Goal: Transaction & Acquisition: Purchase product/service

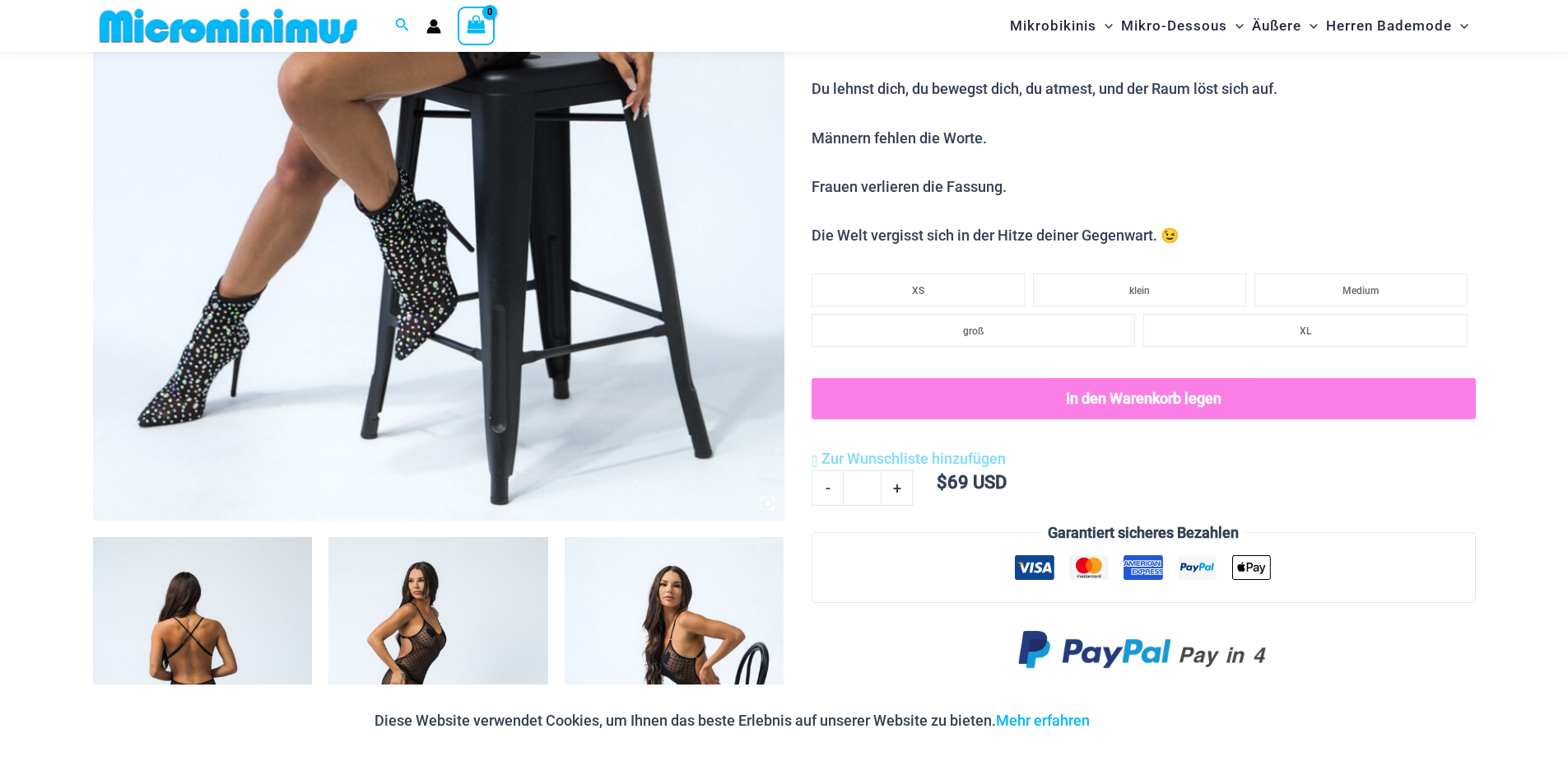
scroll to position [659, 0]
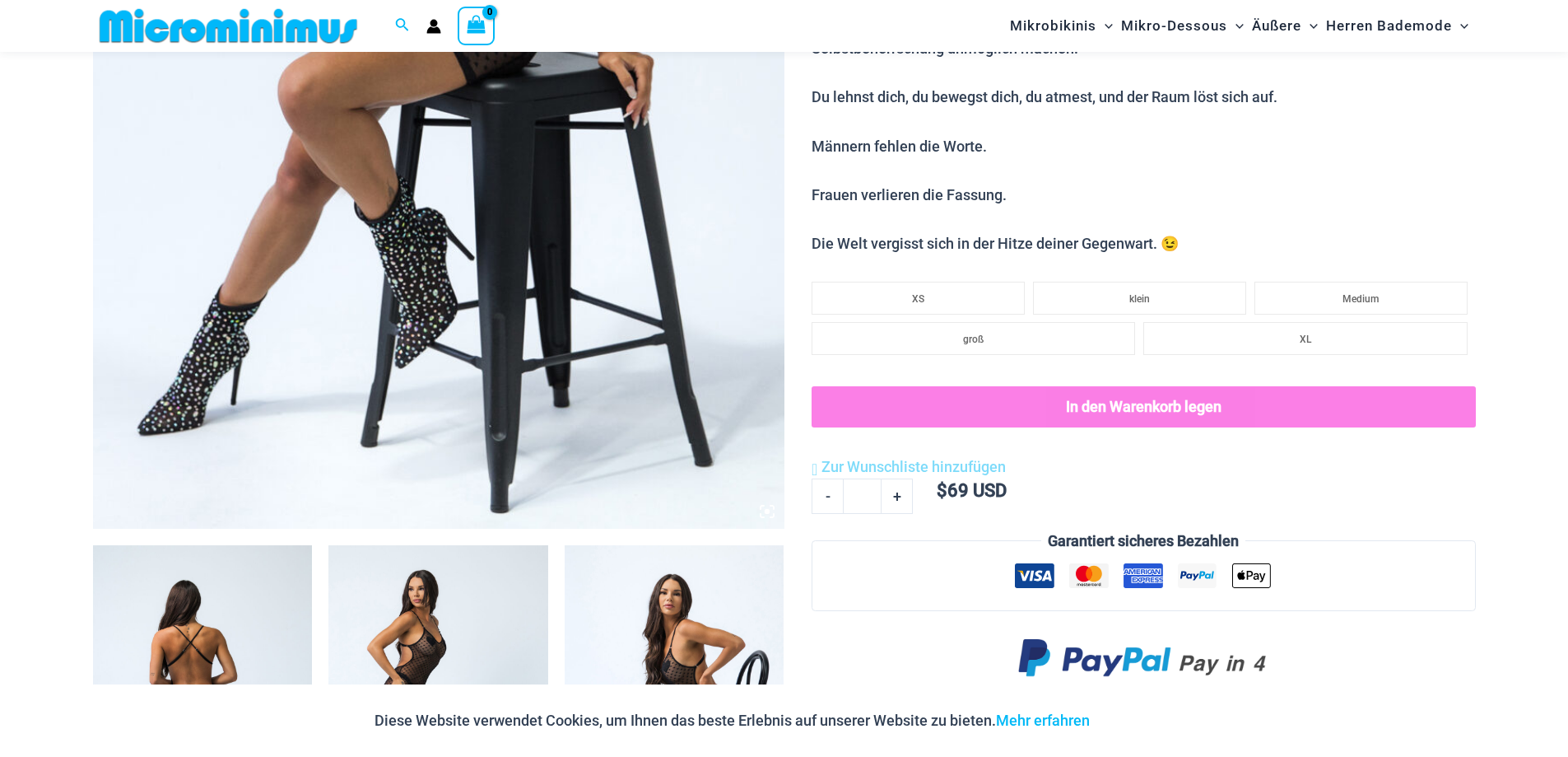
click at [479, 268] on img at bounding box center [438, 10] width 692 height 1038
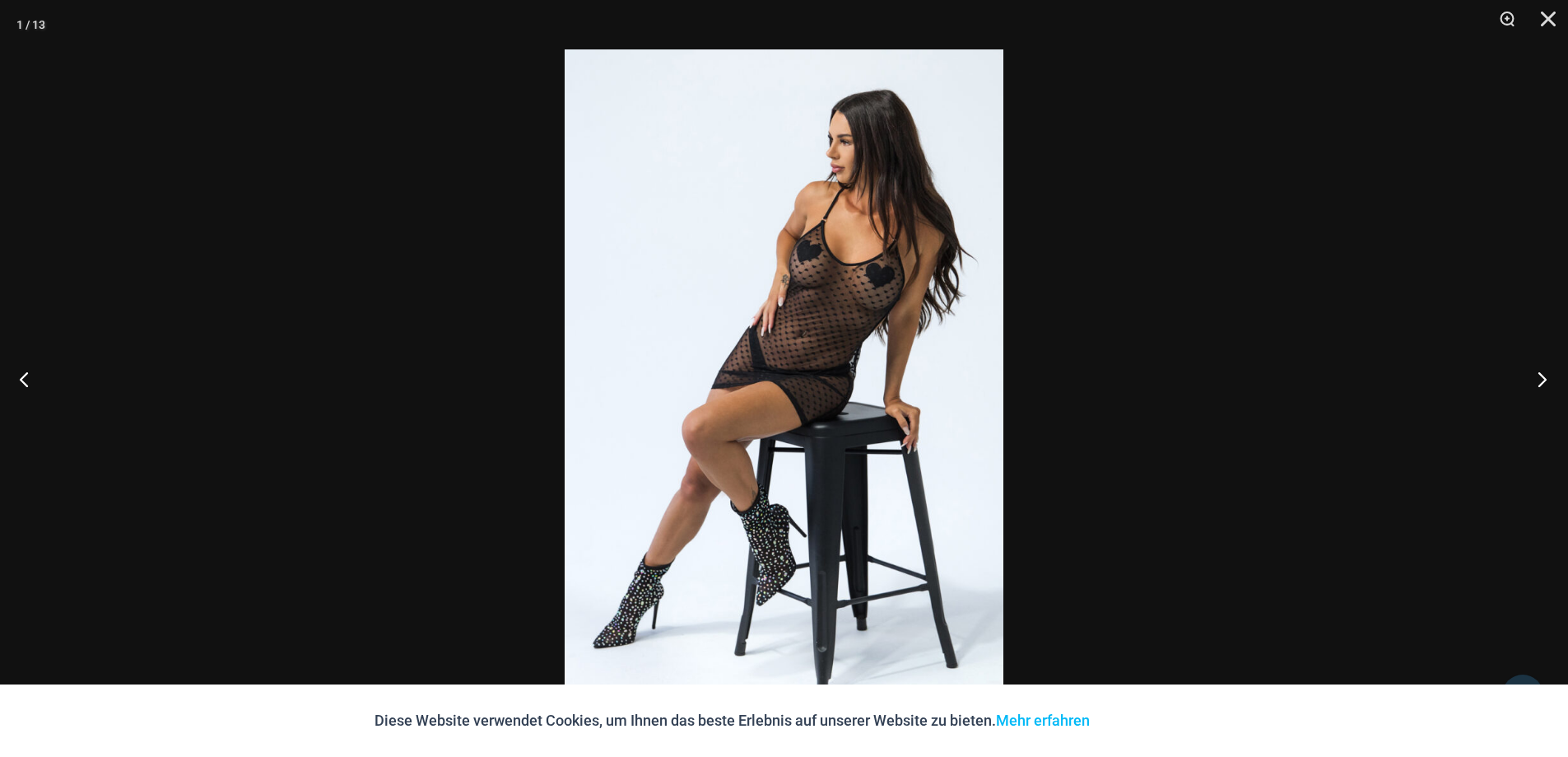
click at [1537, 376] on button "Nächste" at bounding box center [1537, 379] width 61 height 82
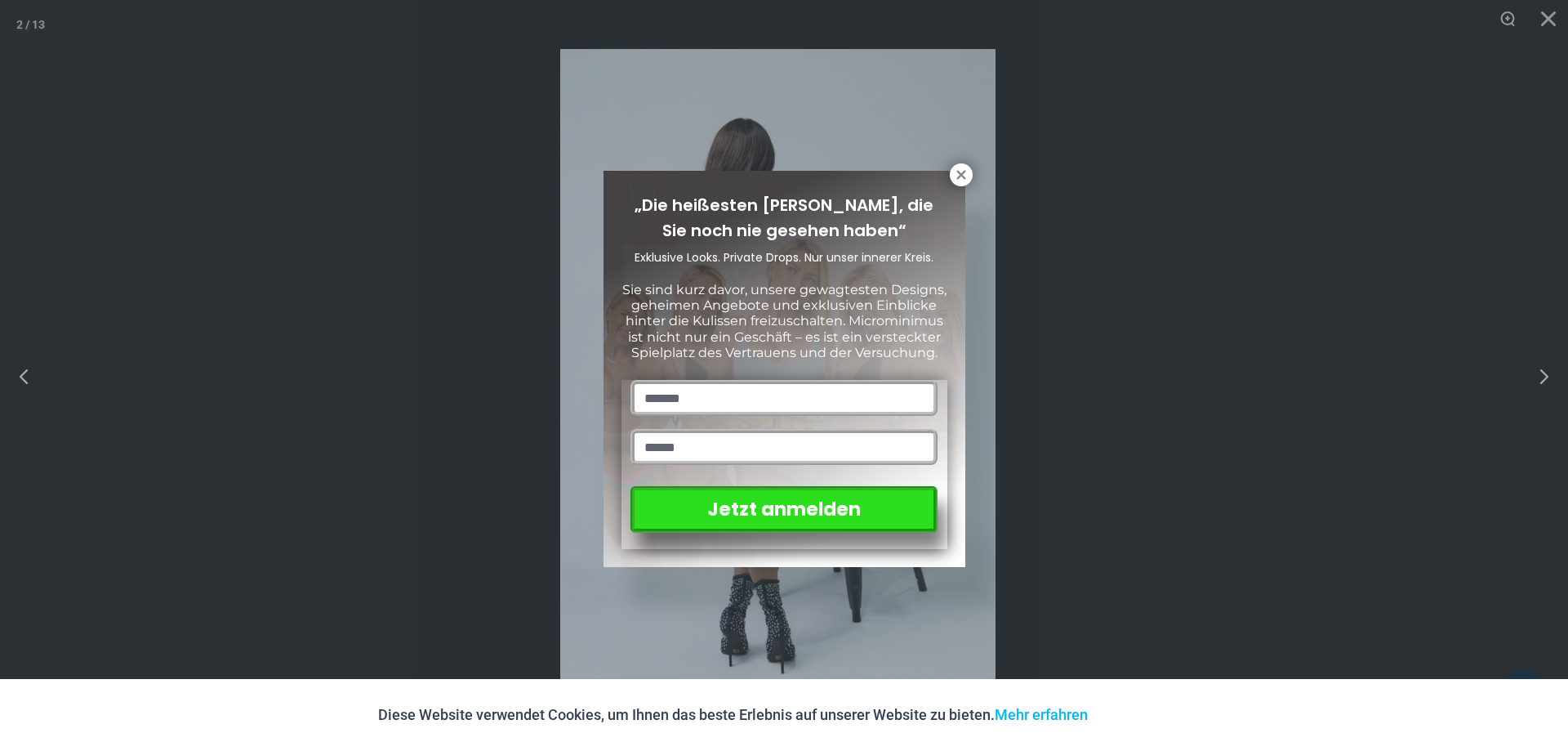
click at [799, 402] on input "text" at bounding box center [784, 398] width 306 height 36
click at [668, 403] on input "text" at bounding box center [784, 398] width 306 height 36
click at [680, 459] on input "email" at bounding box center [784, 446] width 306 height 36
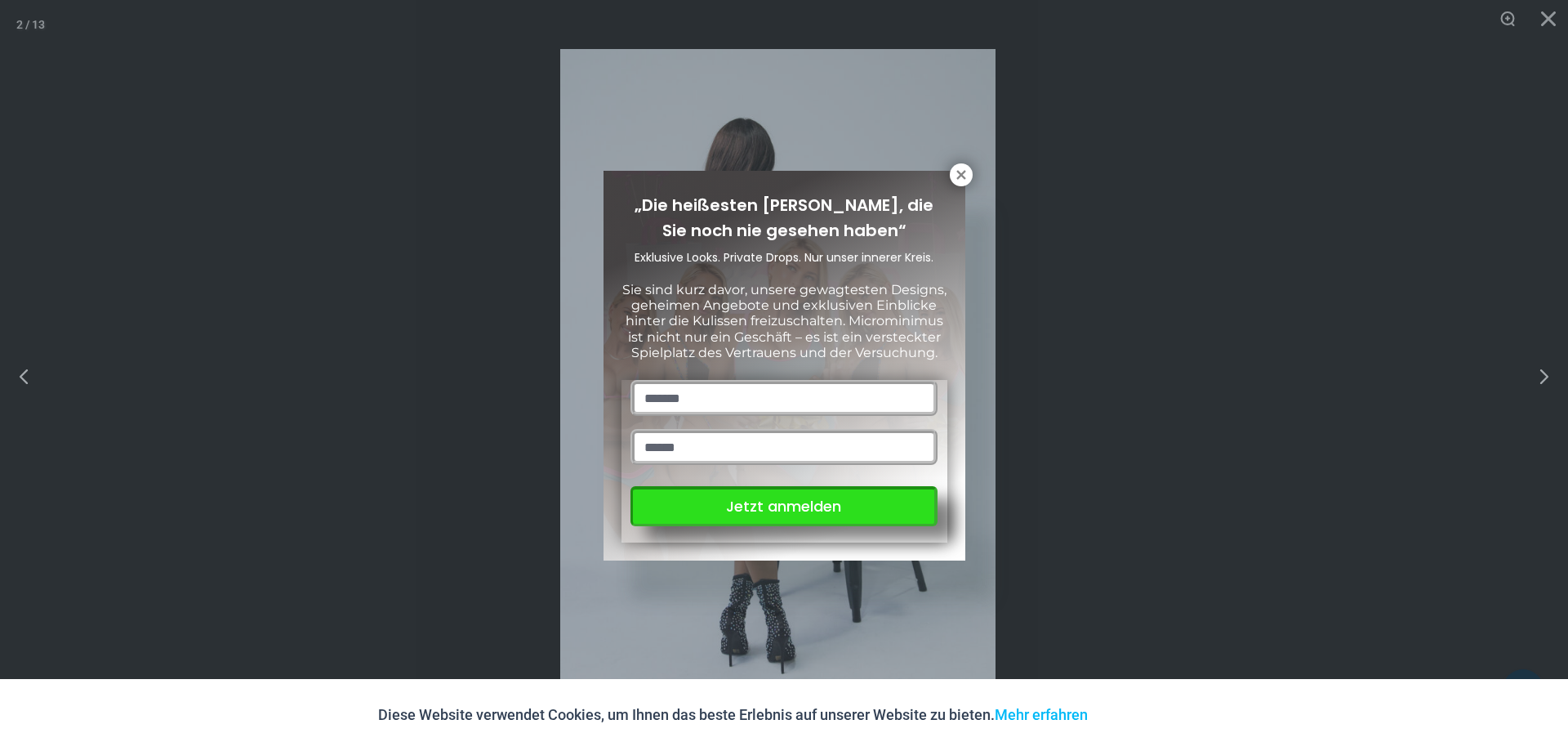
click at [806, 514] on font "Jetzt anmelden" at bounding box center [784, 506] width 115 height 20
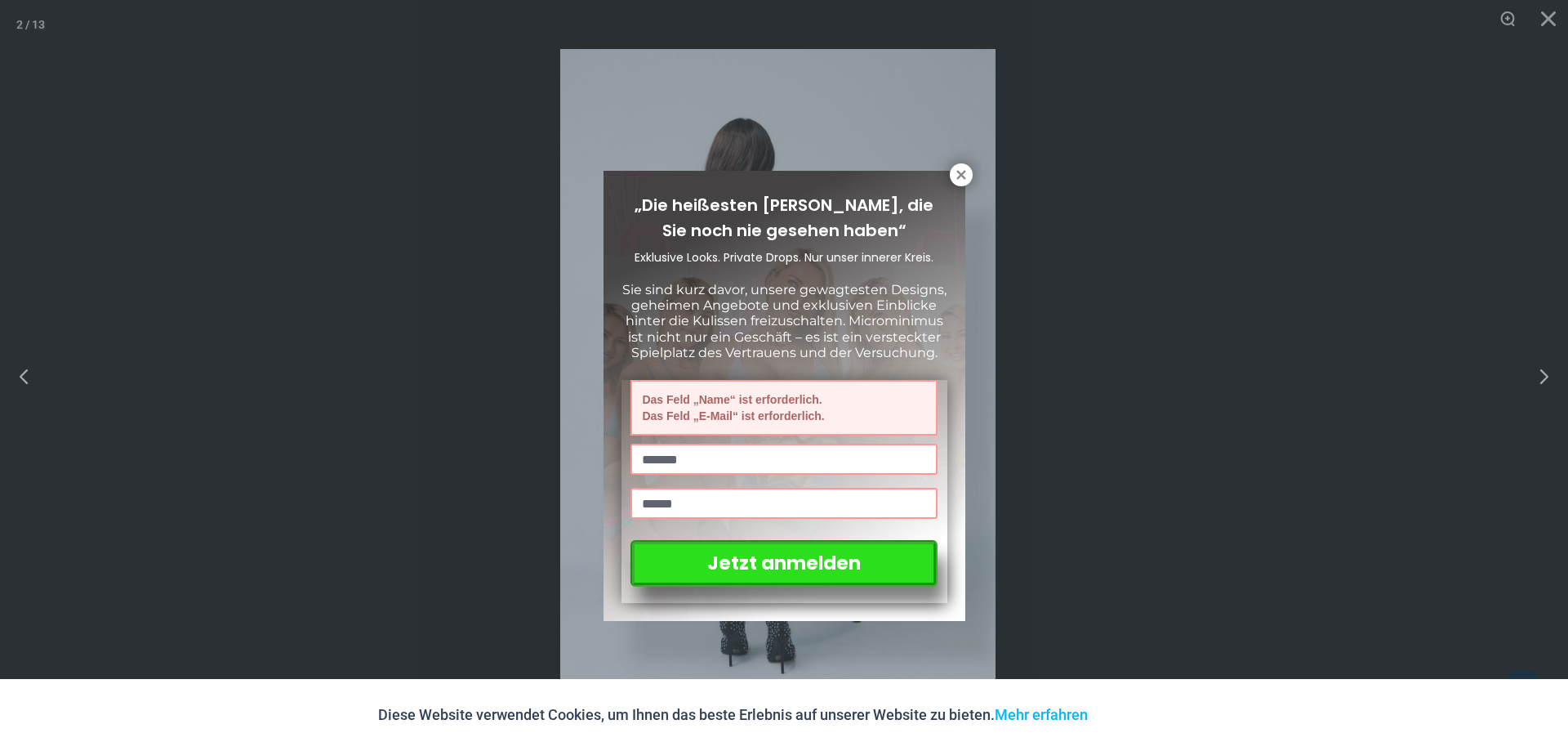
click at [703, 469] on input "text" at bounding box center [784, 459] width 306 height 31
click at [704, 465] on input "text" at bounding box center [784, 459] width 306 height 31
click at [704, 464] on input "text" at bounding box center [784, 459] width 306 height 31
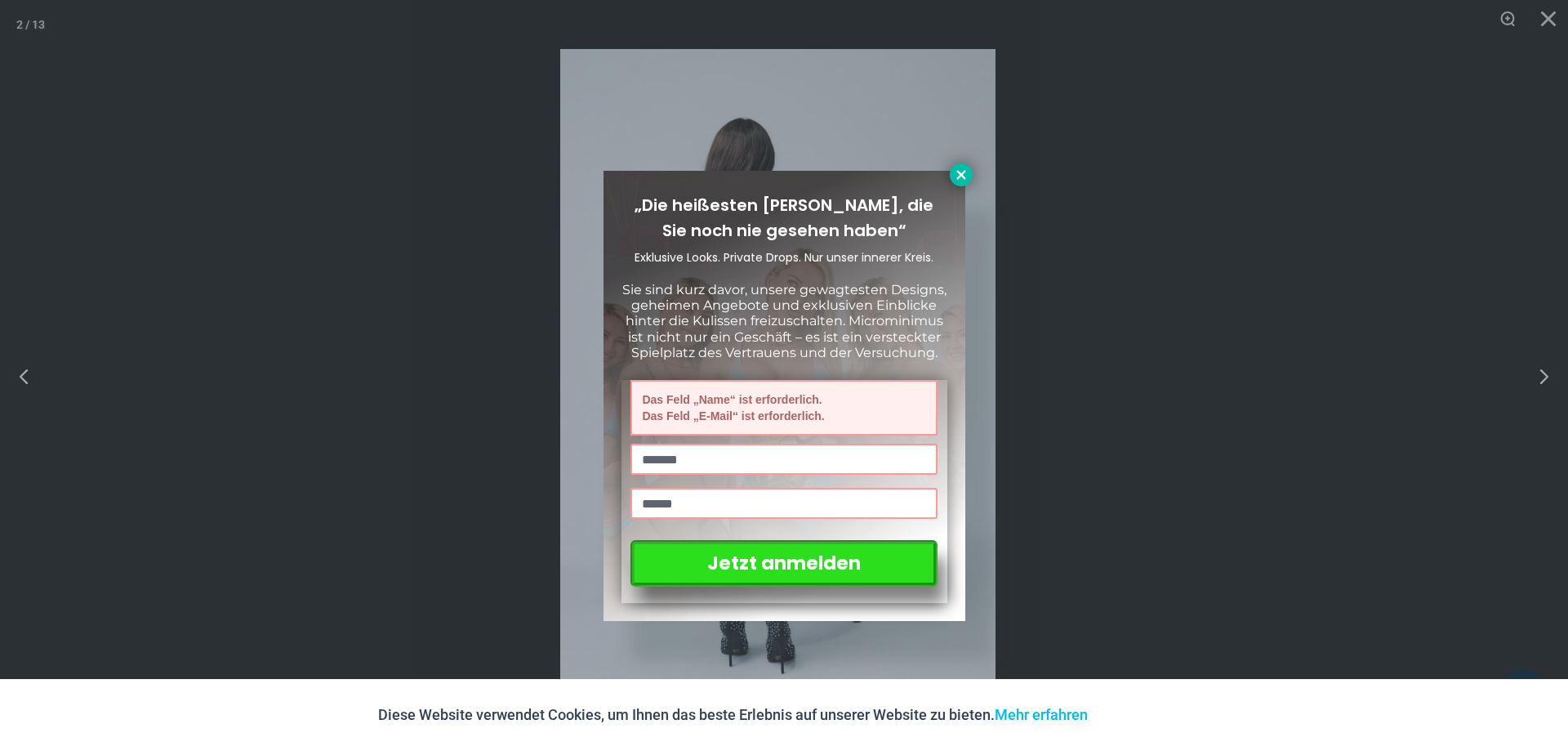
click at [960, 171] on icon at bounding box center [961, 174] width 15 height 15
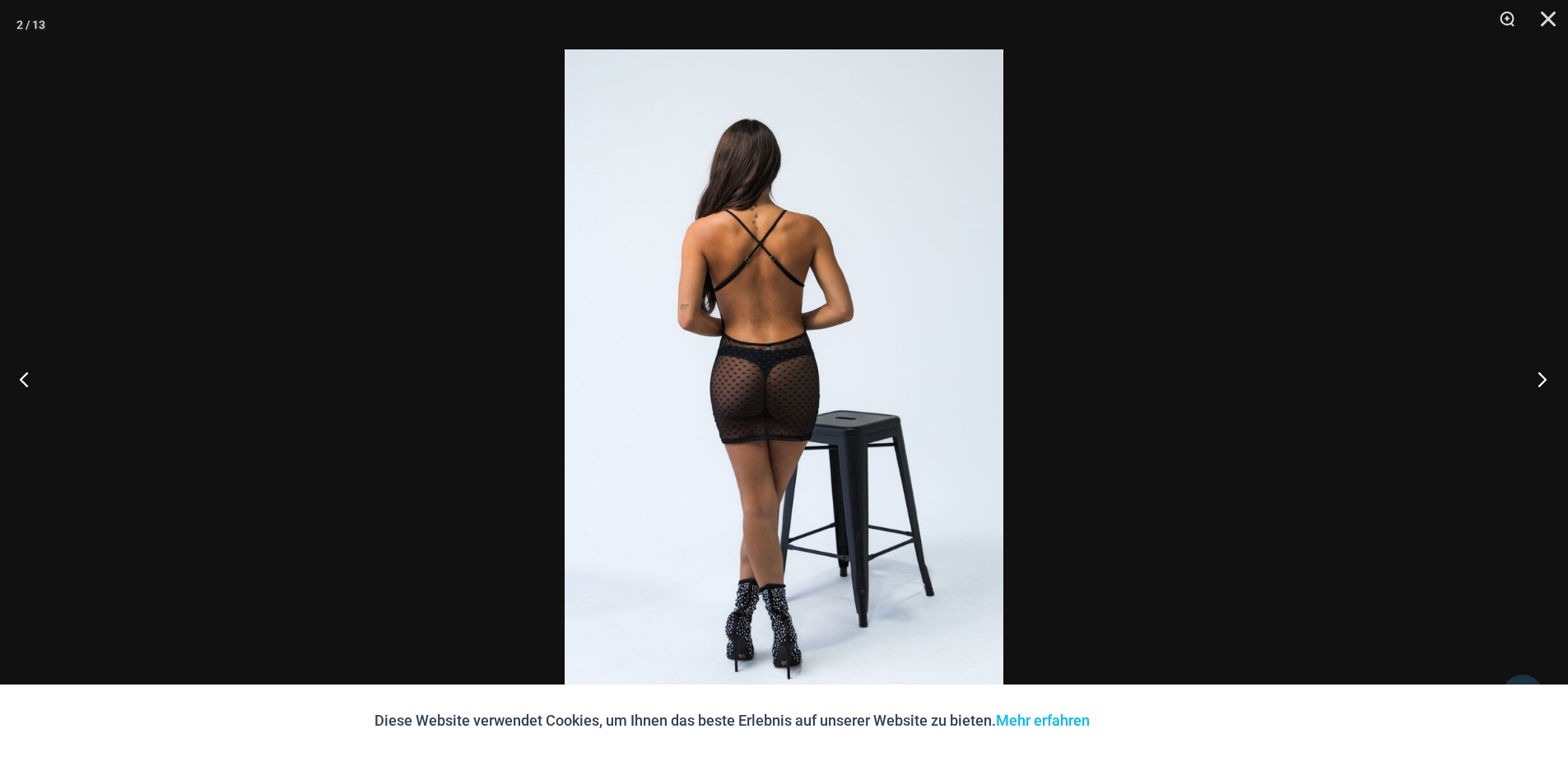
click at [1538, 375] on button "Nächste" at bounding box center [1537, 379] width 61 height 82
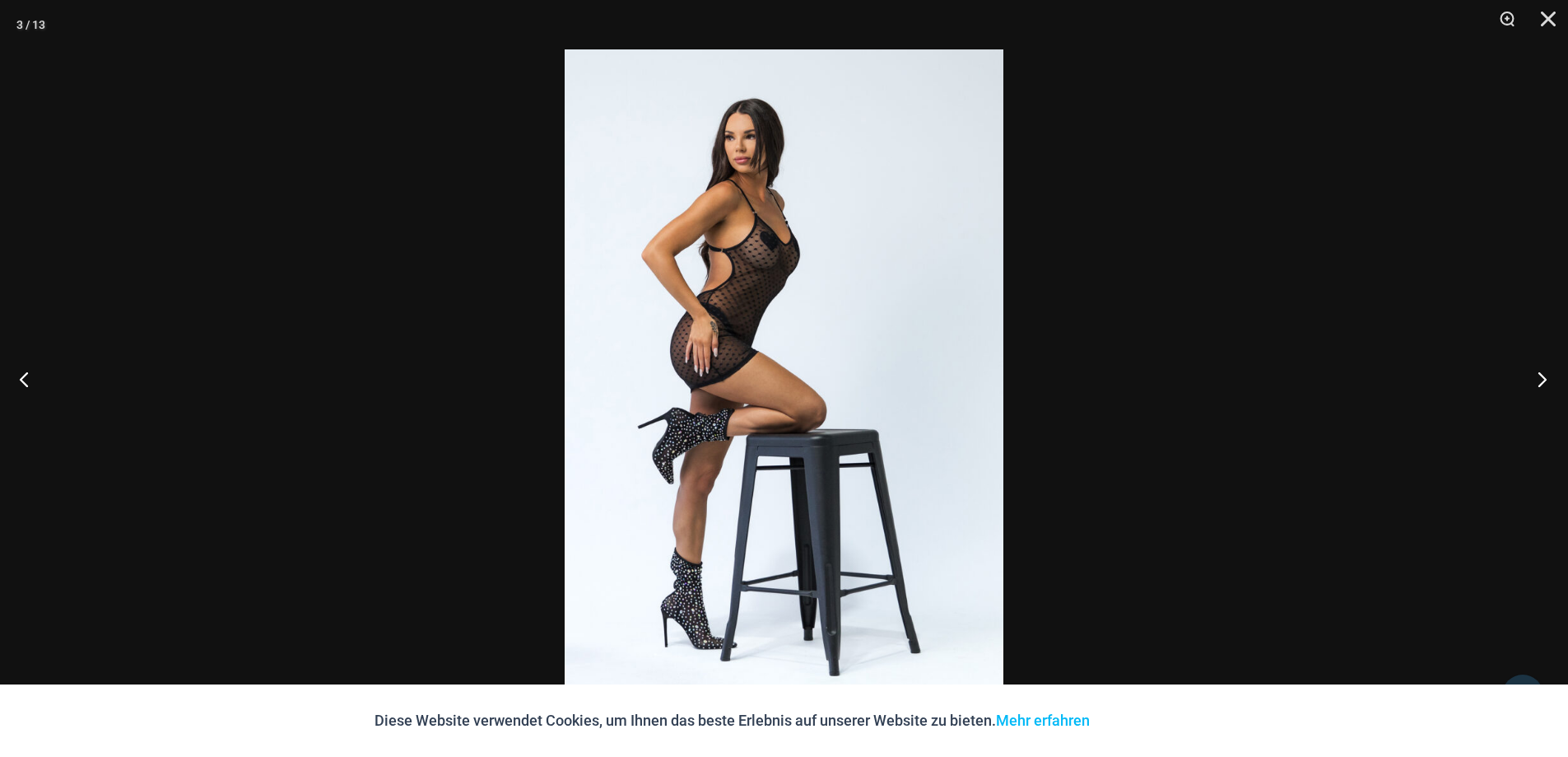
click at [1538, 375] on button "Nächste" at bounding box center [1537, 379] width 61 height 82
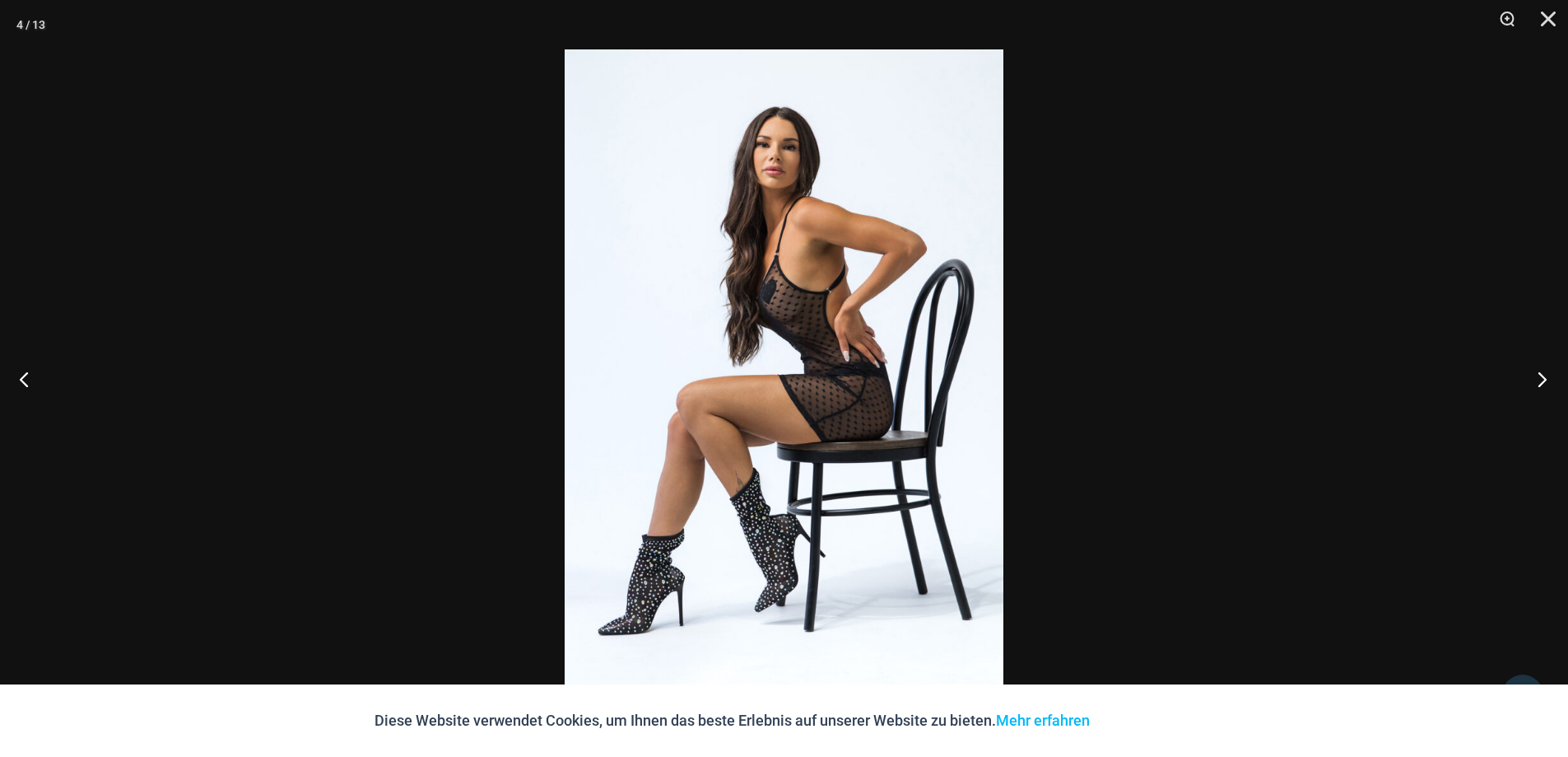
click at [1538, 375] on button "Nächste" at bounding box center [1537, 379] width 61 height 82
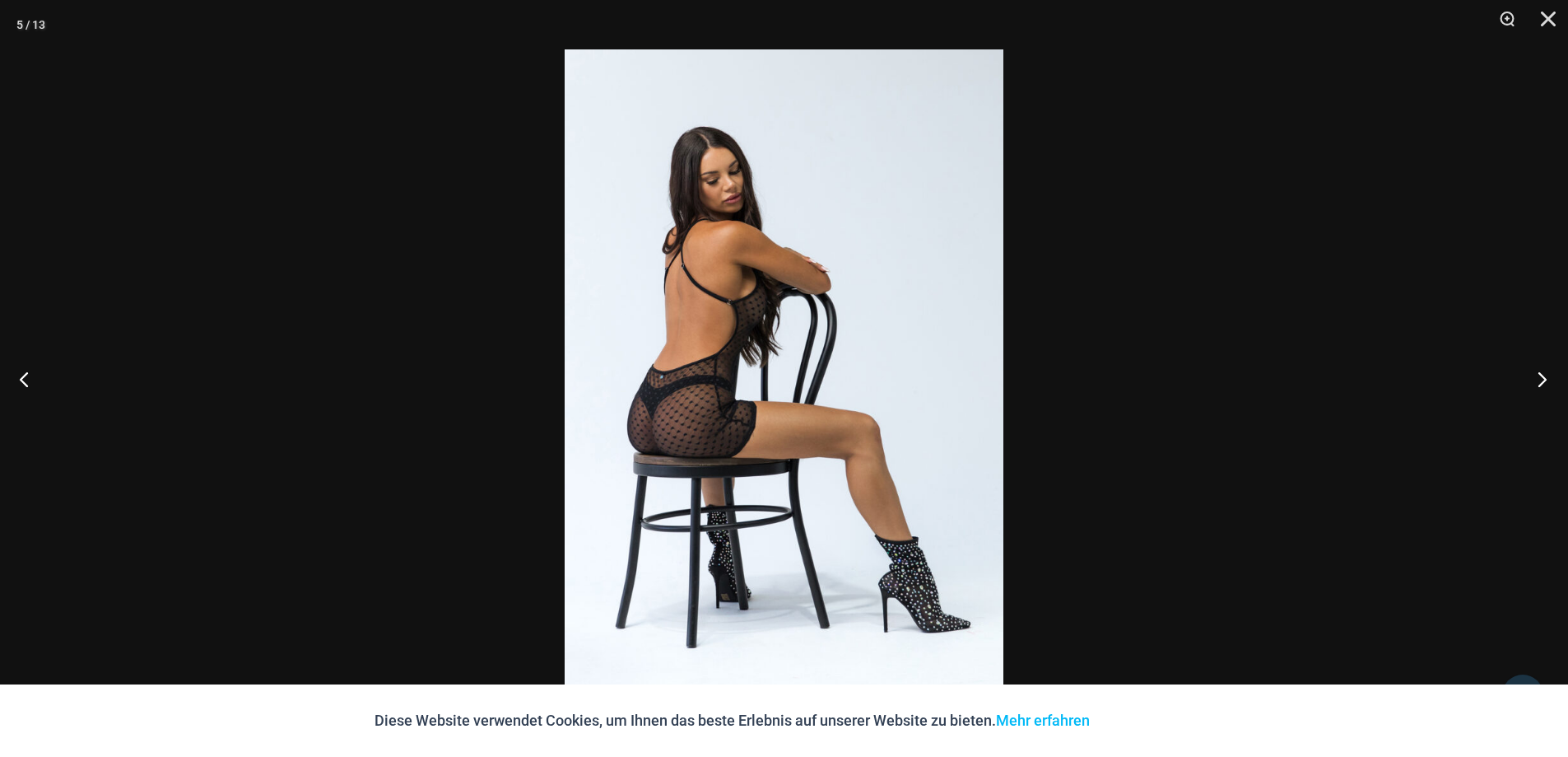
click at [1538, 375] on button "Nächste" at bounding box center [1537, 379] width 61 height 82
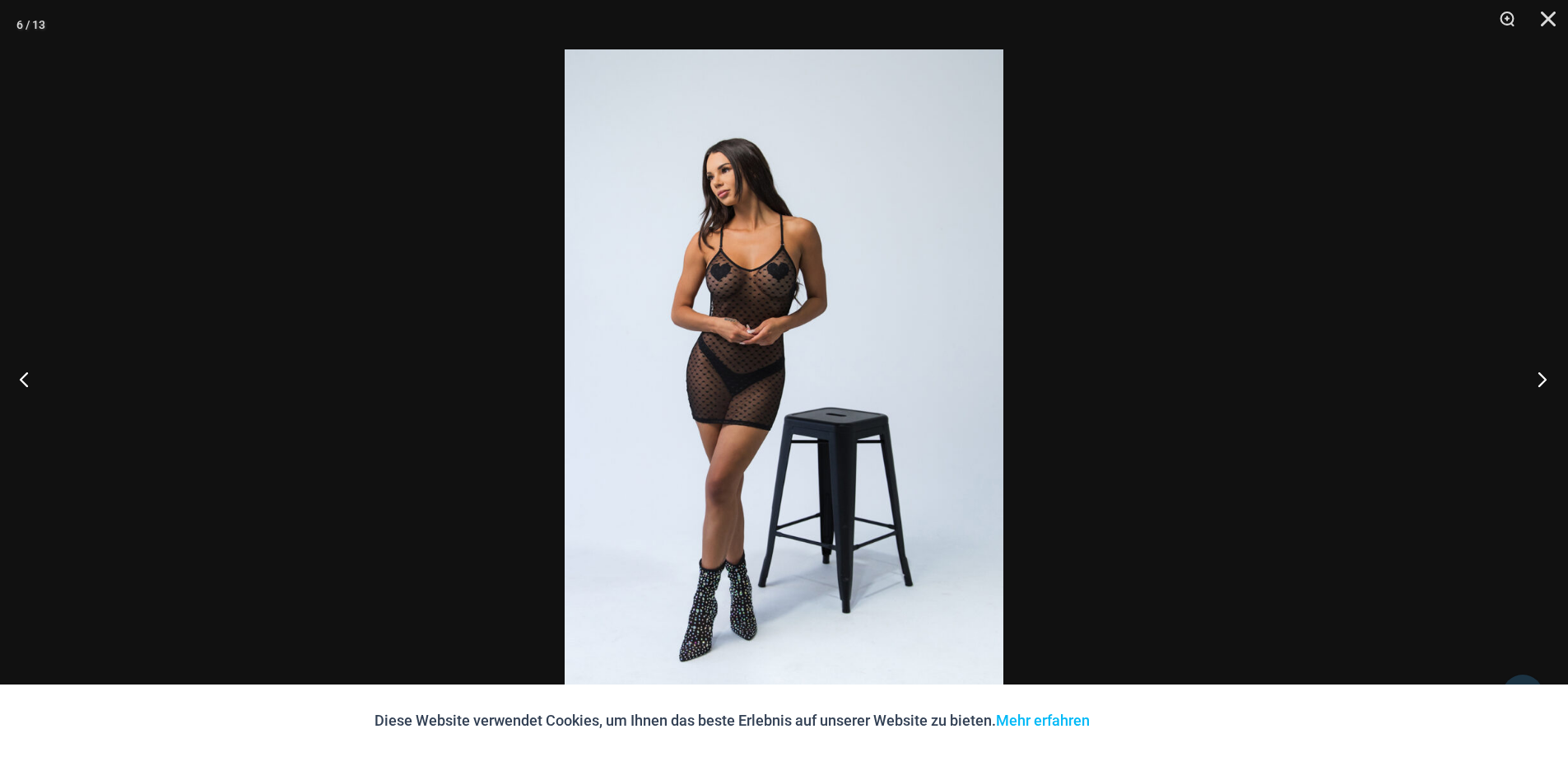
click at [1536, 374] on button "Nächste" at bounding box center [1537, 379] width 61 height 82
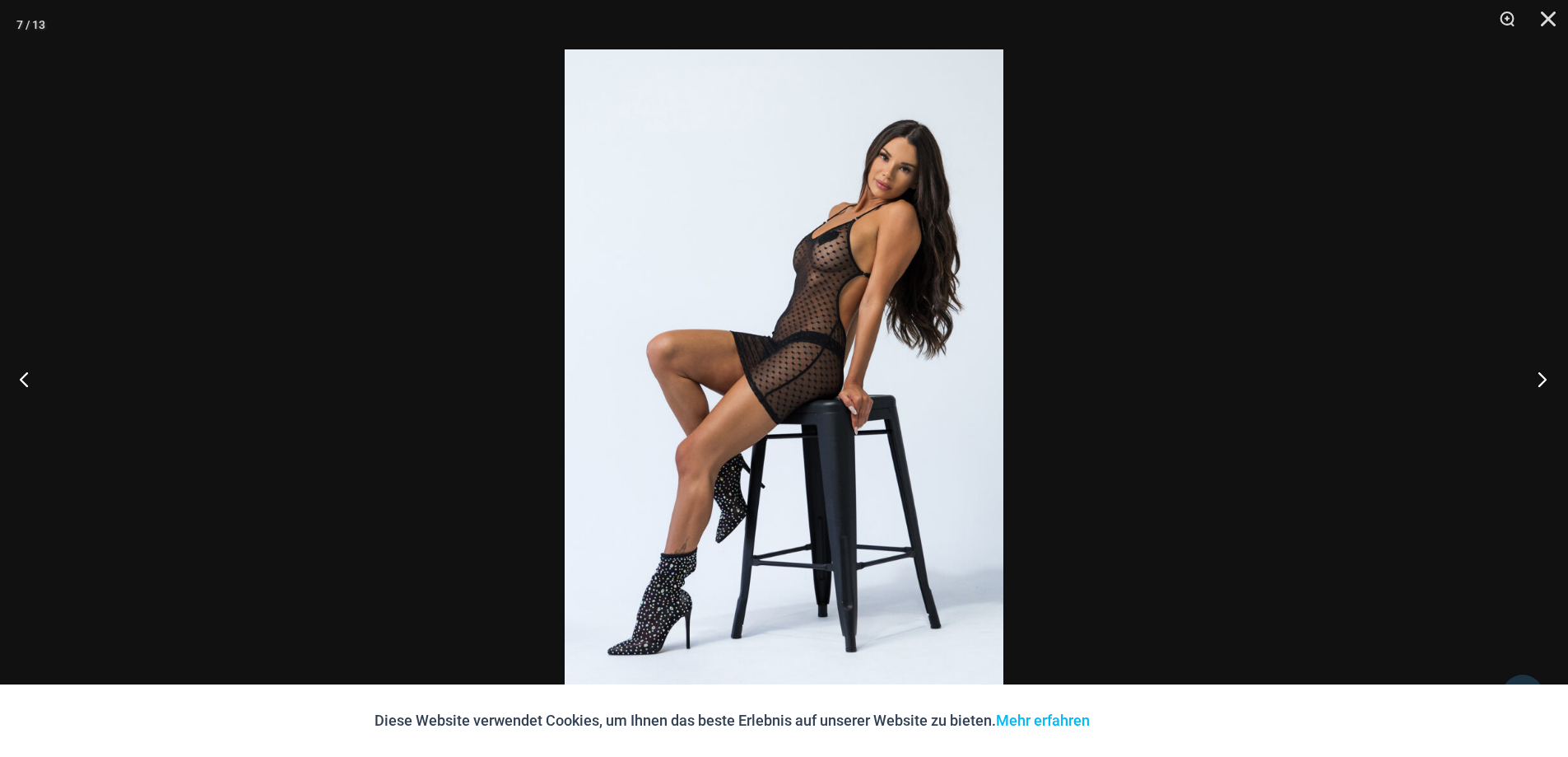
click at [1536, 374] on button "Nächste" at bounding box center [1537, 379] width 61 height 82
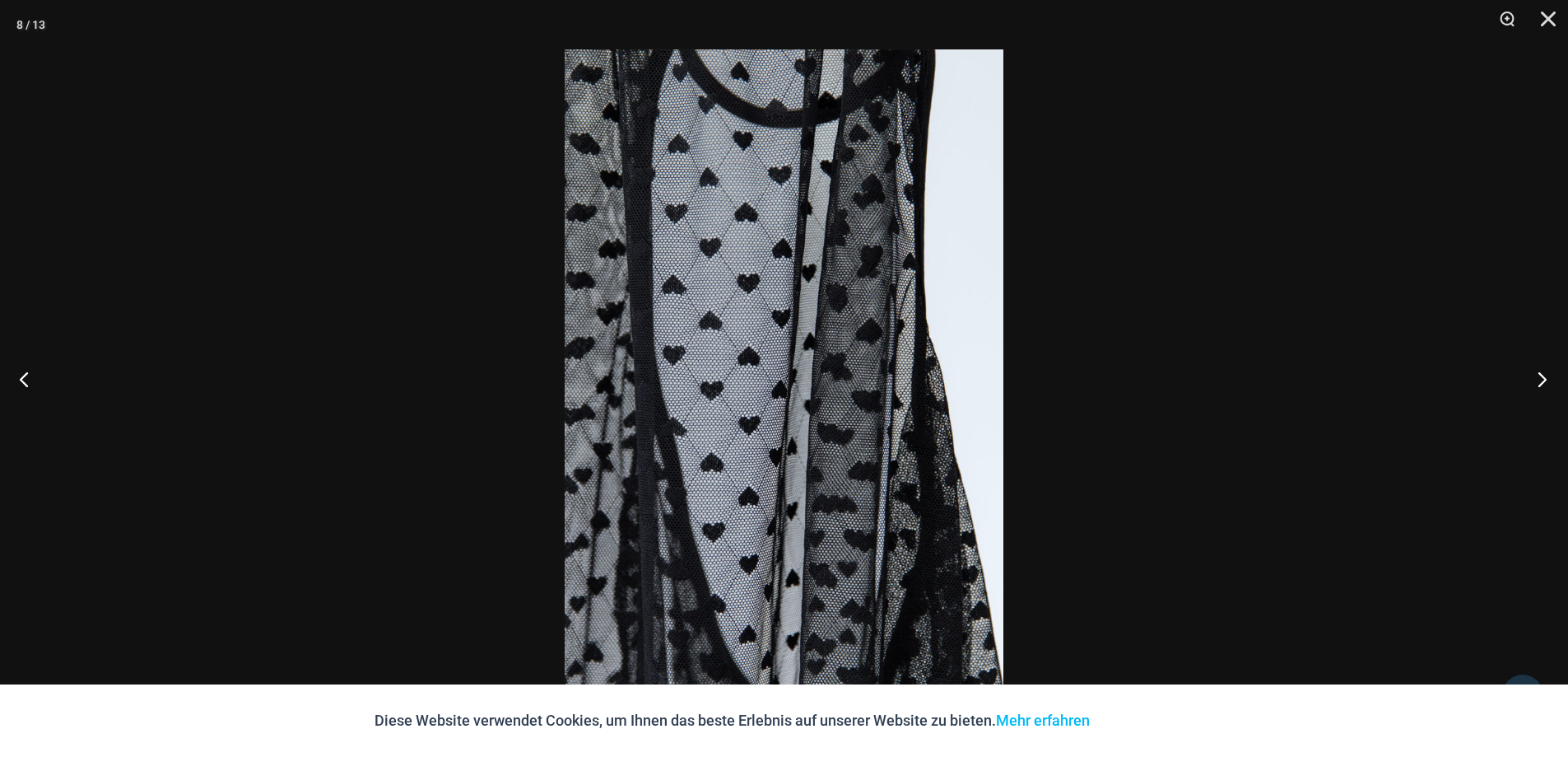
click at [1536, 374] on button "Nächste" at bounding box center [1537, 379] width 61 height 82
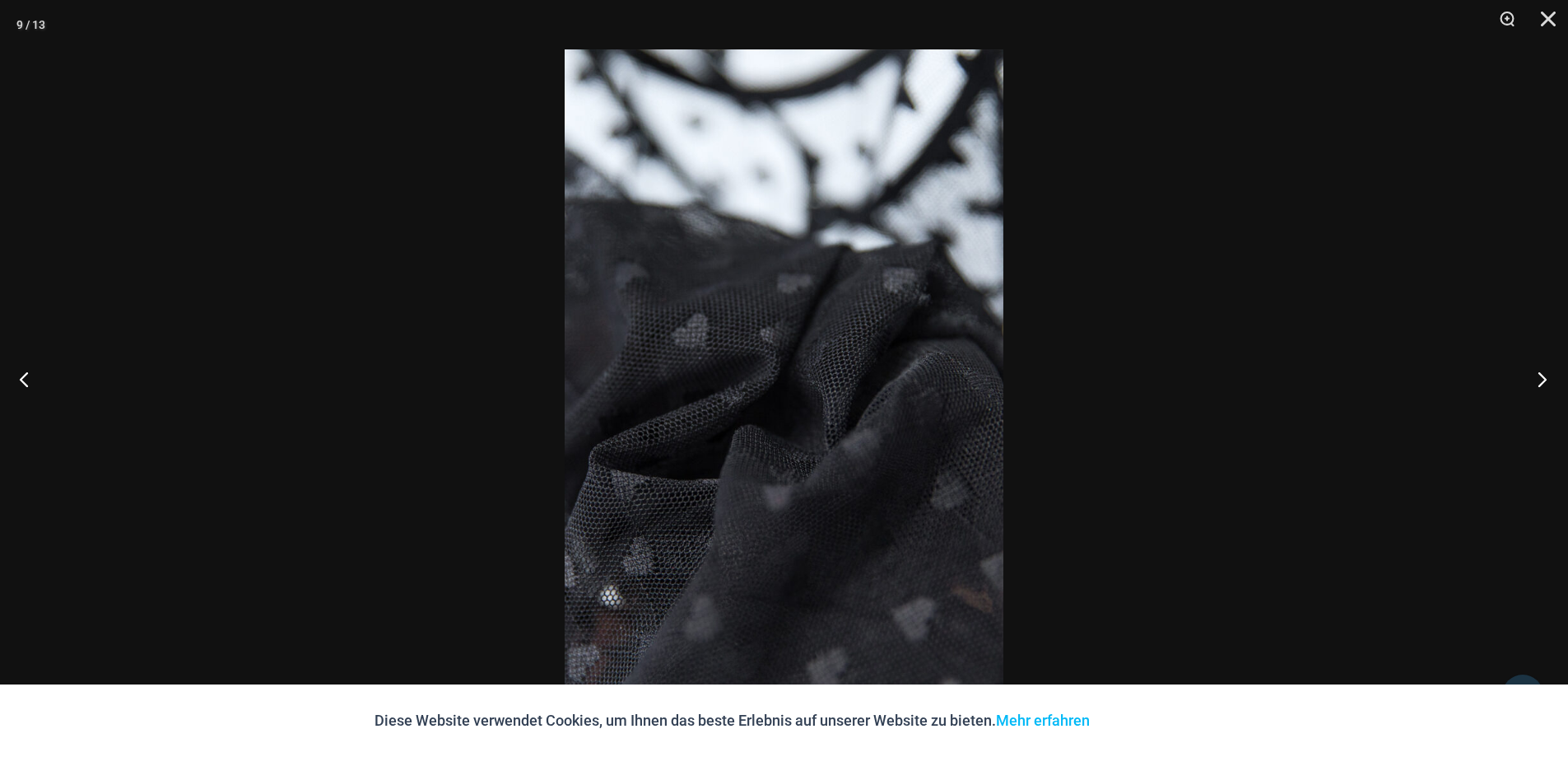
click at [1540, 368] on button "Nächste" at bounding box center [1537, 379] width 61 height 82
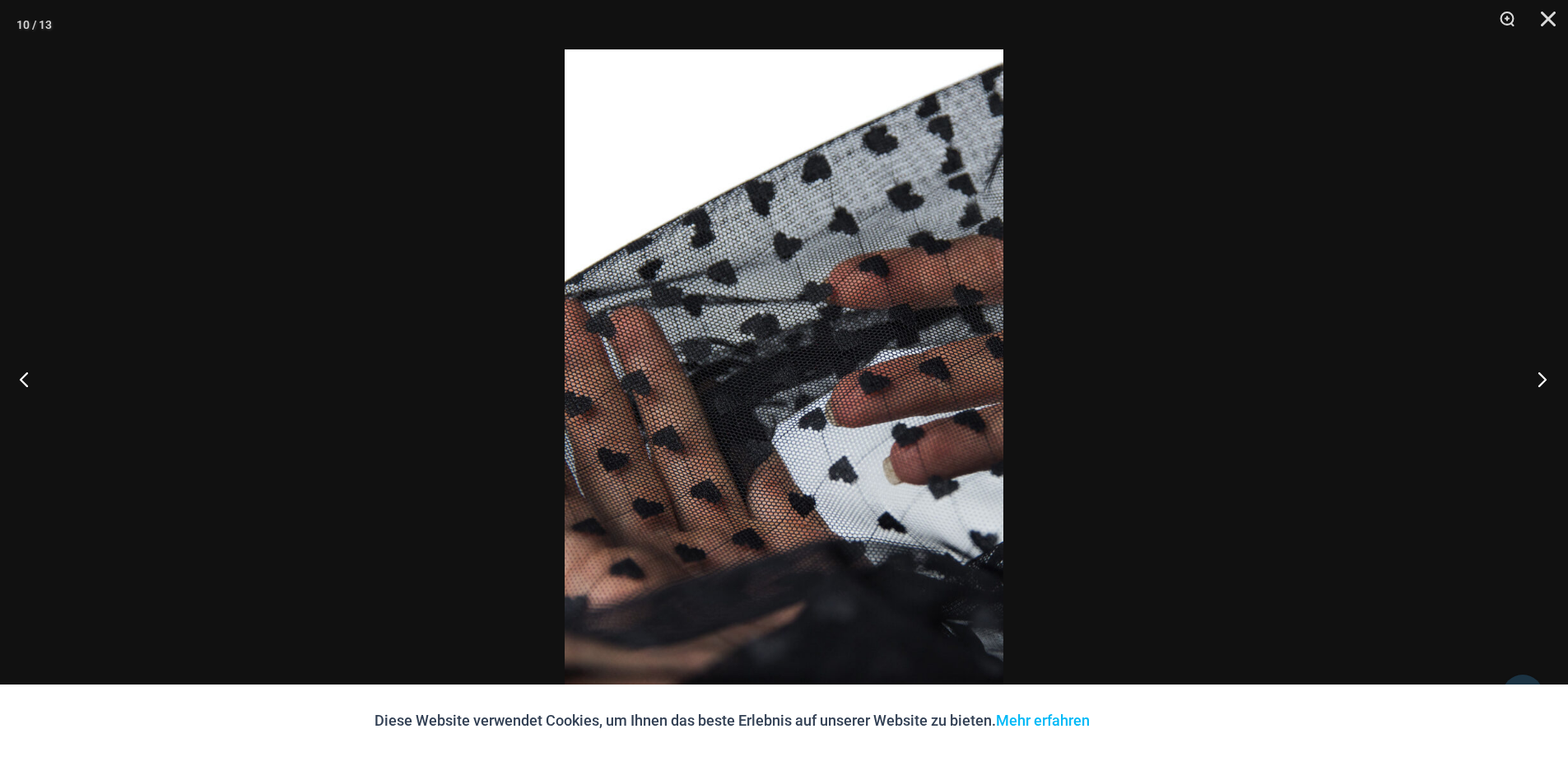
click at [1540, 368] on button "Nächste" at bounding box center [1537, 379] width 61 height 82
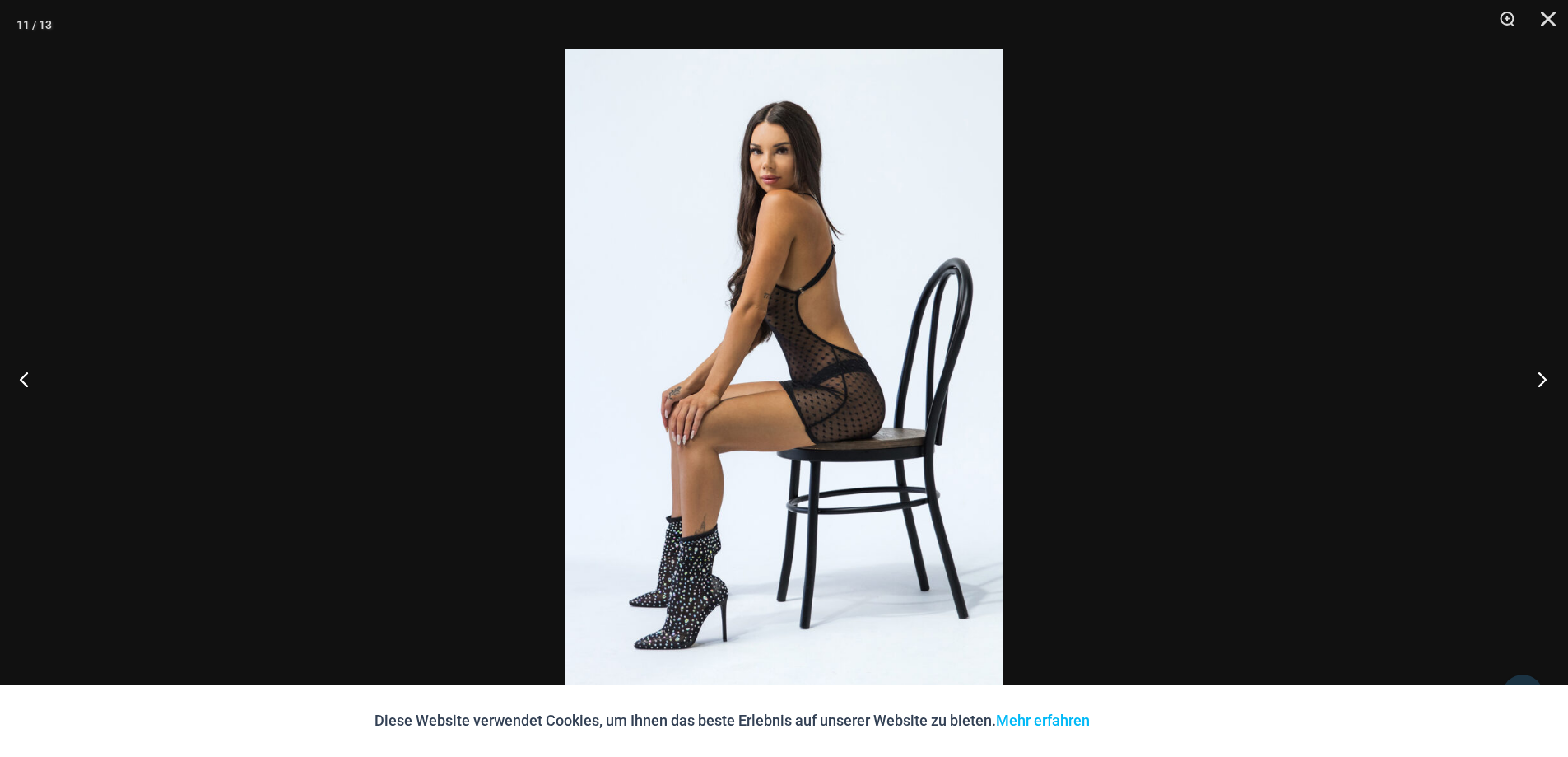
click at [1539, 368] on button "Nächste" at bounding box center [1537, 379] width 61 height 82
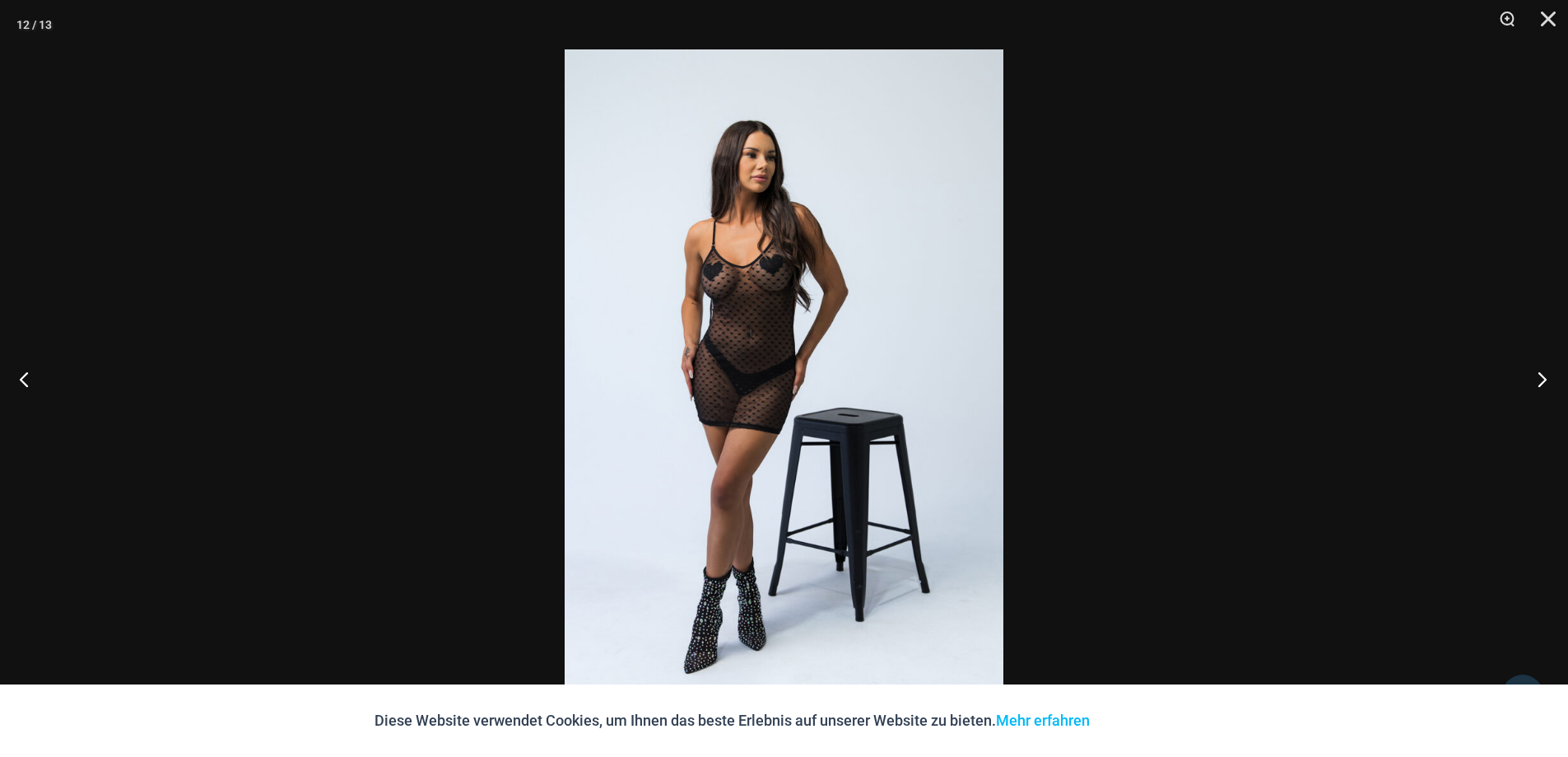
click at [1539, 368] on button "Nächste" at bounding box center [1537, 379] width 61 height 82
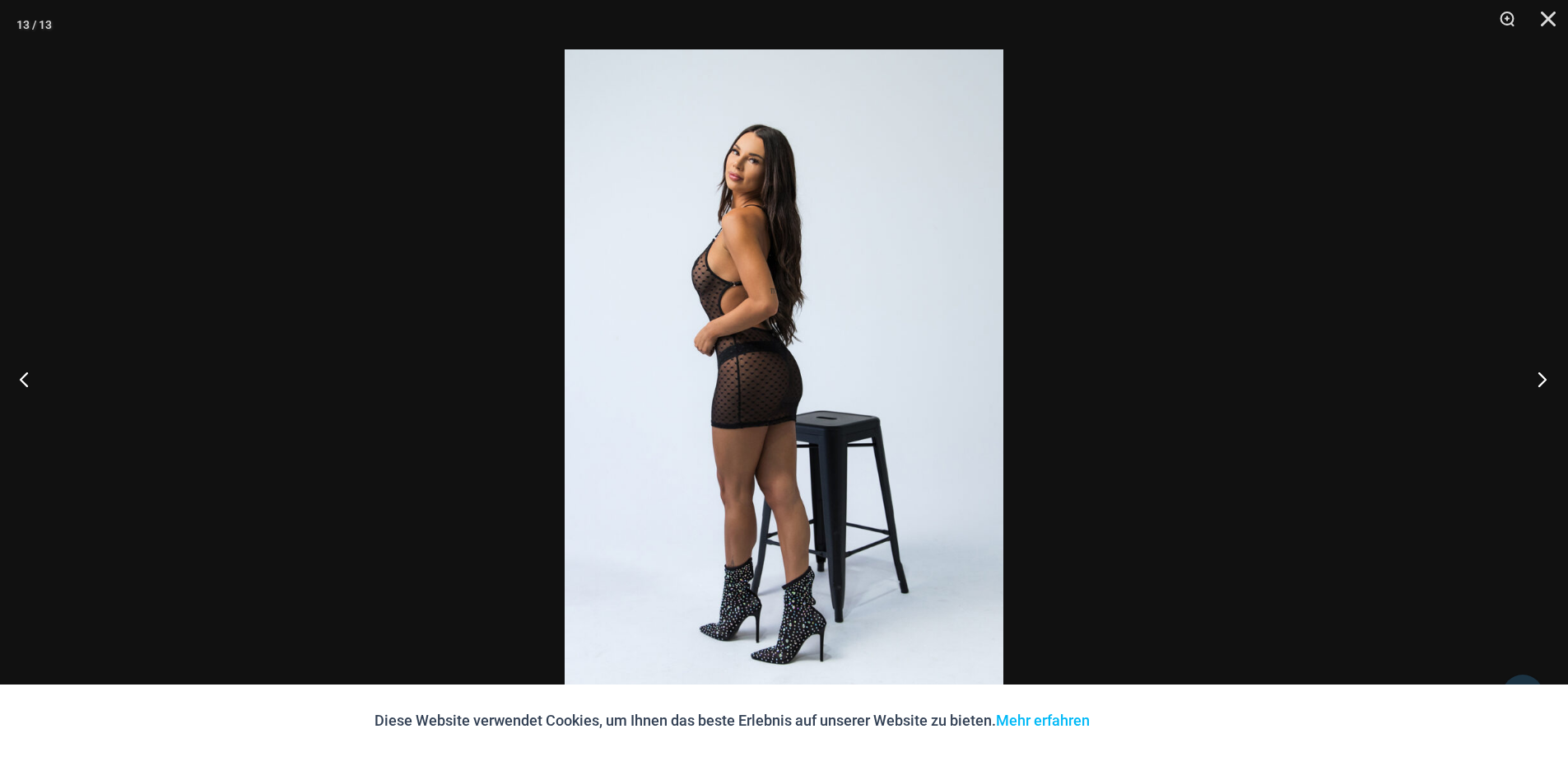
click at [1539, 368] on button "Nächste" at bounding box center [1537, 379] width 61 height 82
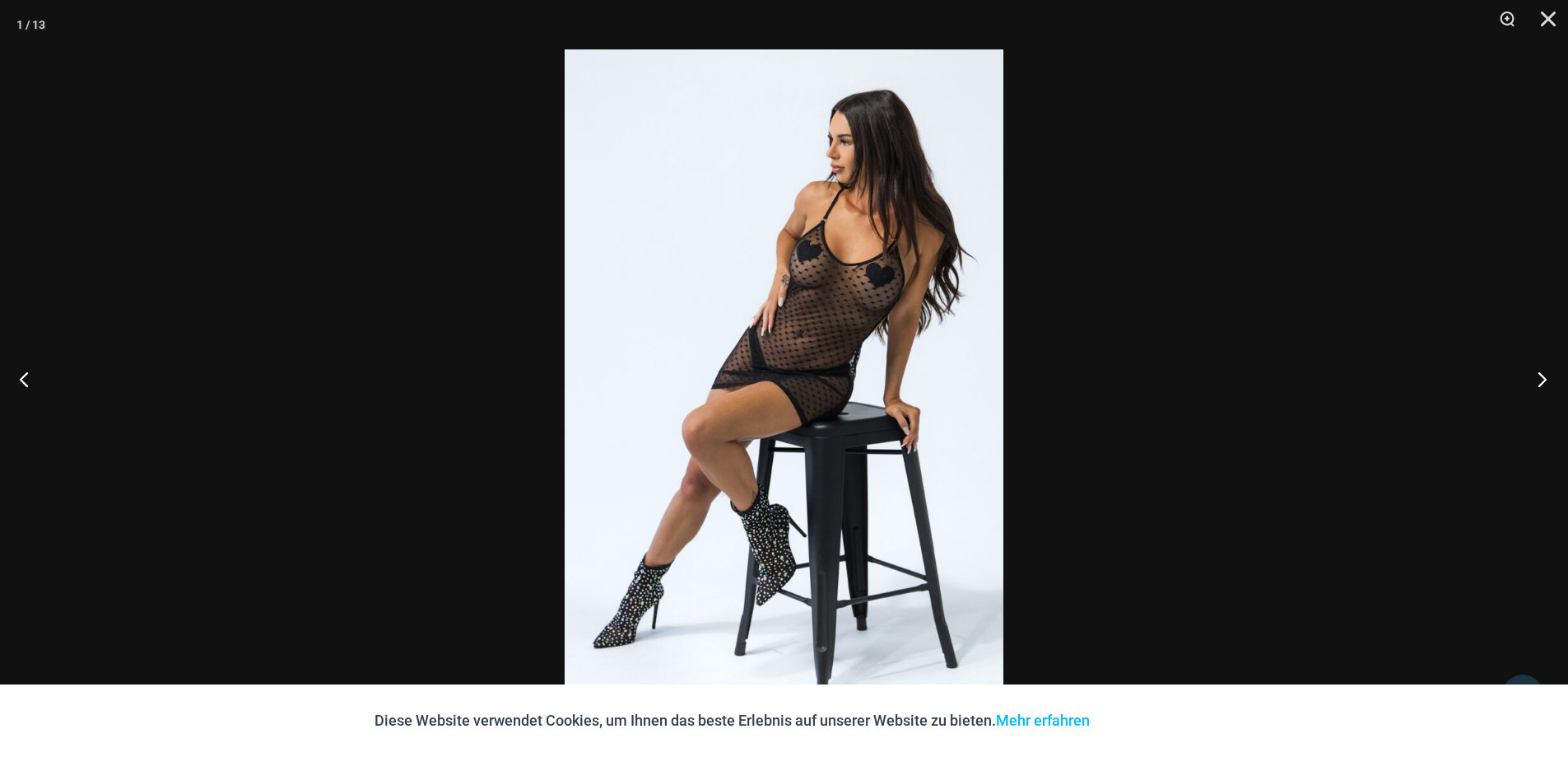
click at [1539, 368] on button "Nächste" at bounding box center [1537, 379] width 61 height 82
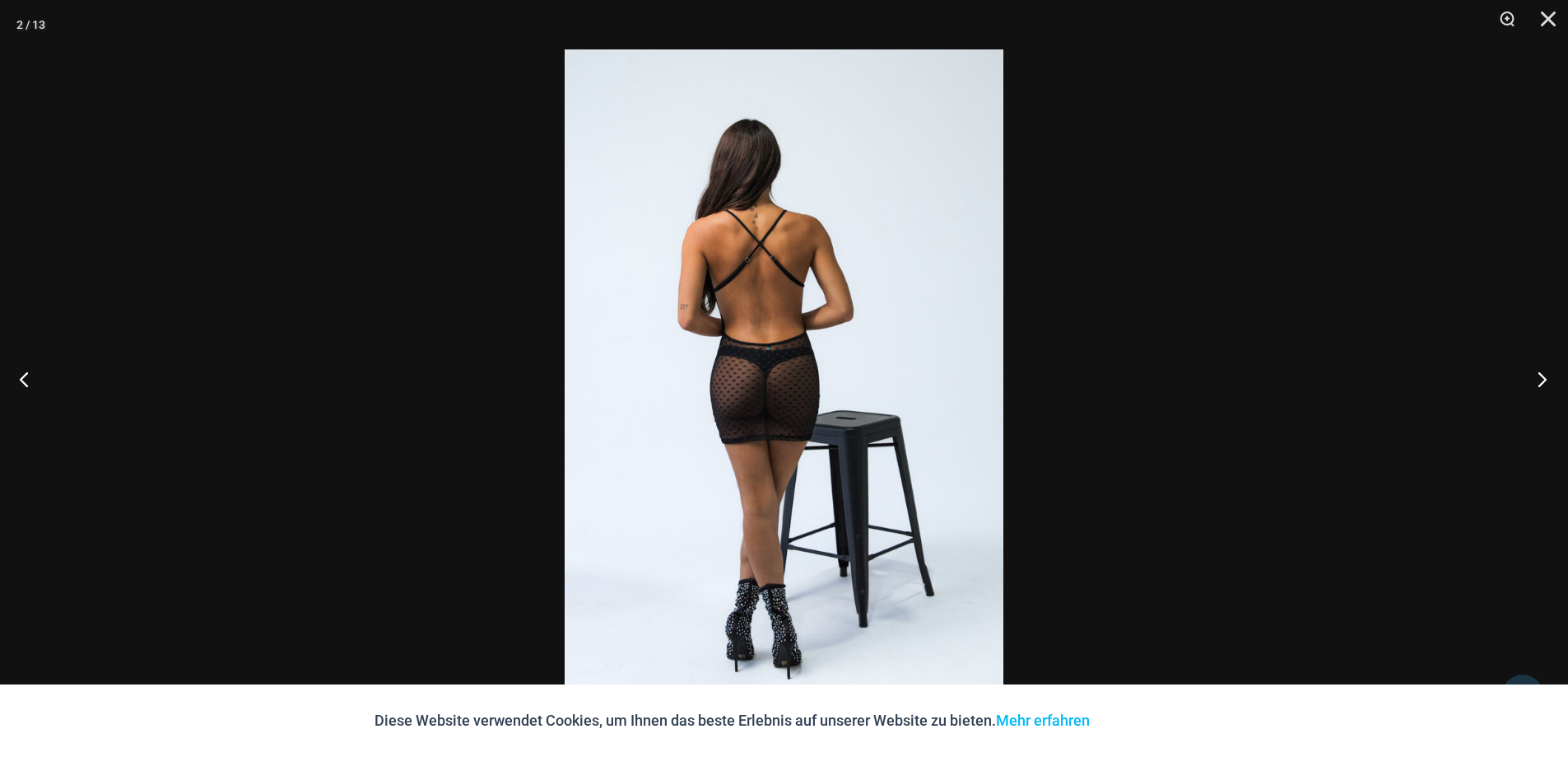
click at [1539, 368] on button "Nächste" at bounding box center [1537, 379] width 61 height 82
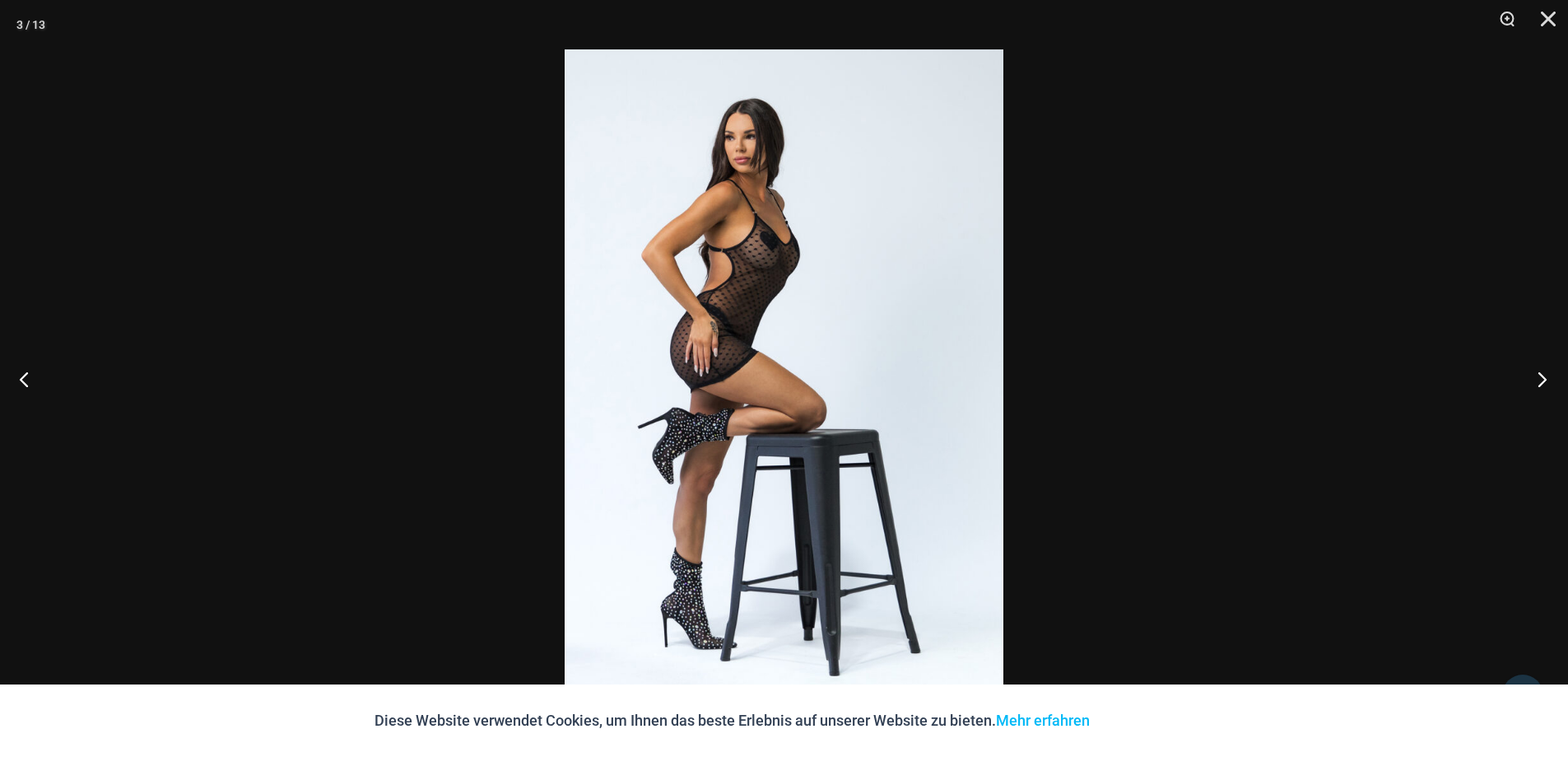
click at [1539, 368] on button "Nächste" at bounding box center [1537, 379] width 61 height 82
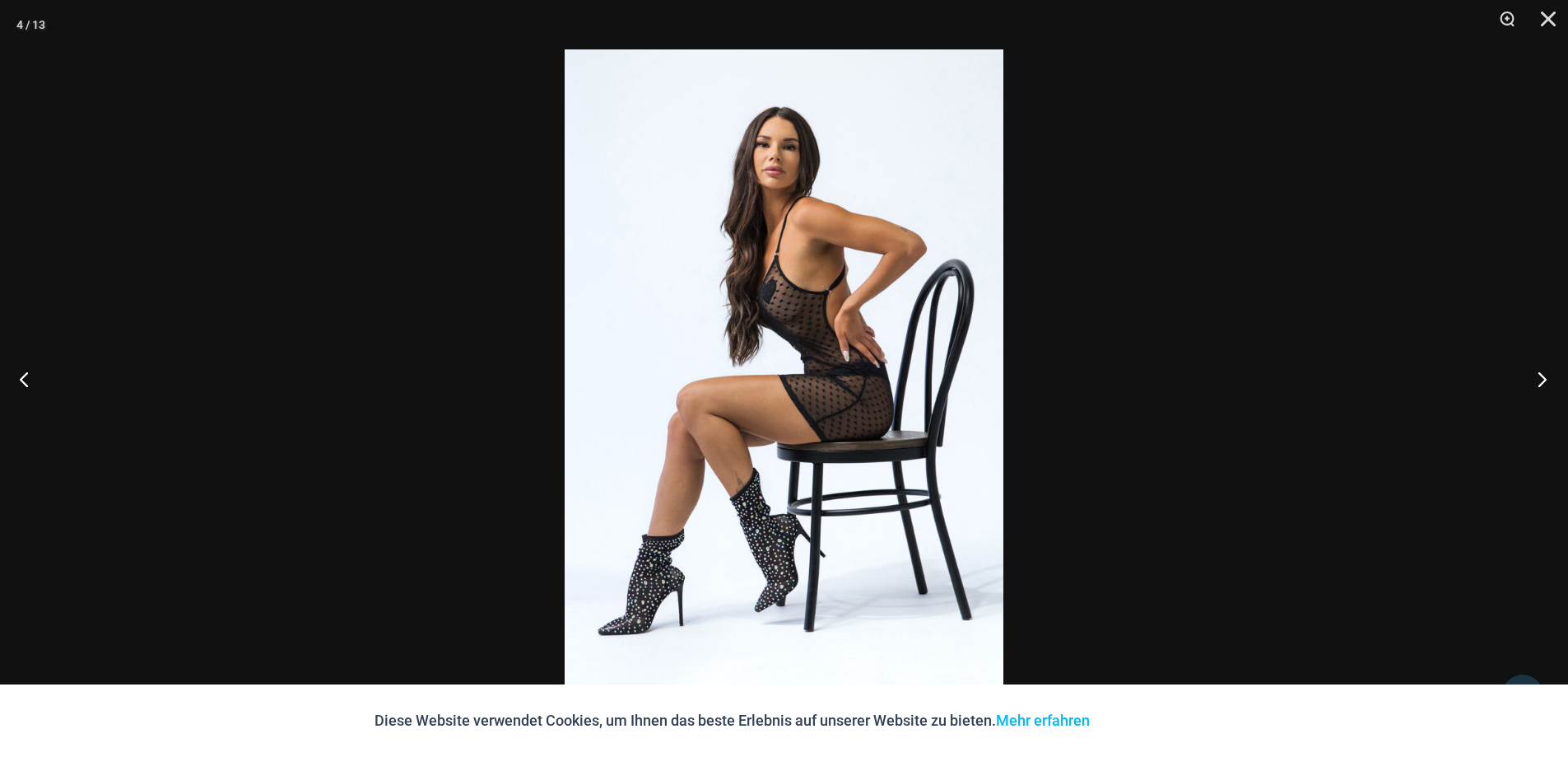
click at [1539, 368] on button "Nächste" at bounding box center [1537, 379] width 61 height 82
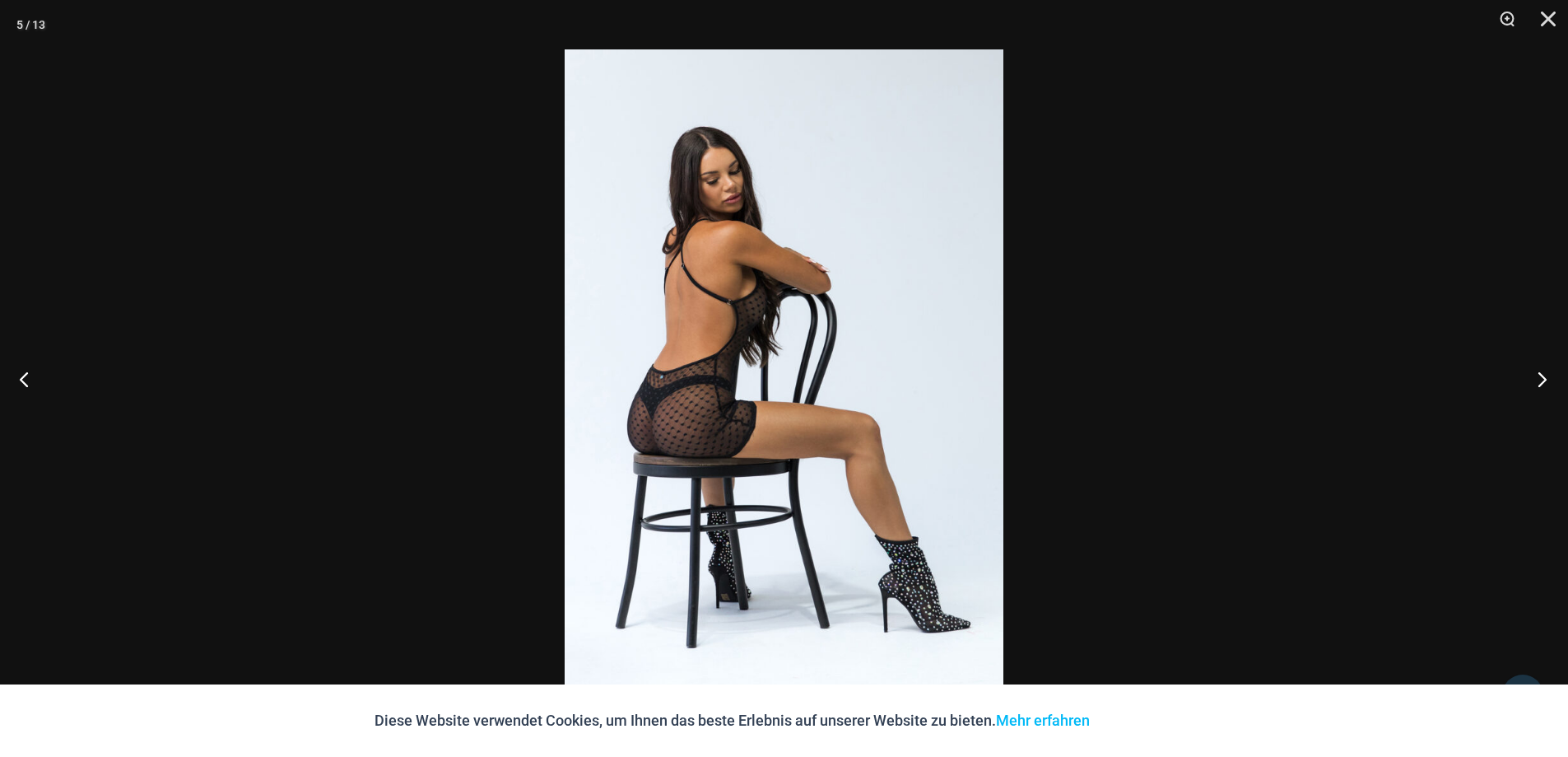
click at [1539, 368] on button "Nächste" at bounding box center [1537, 379] width 61 height 82
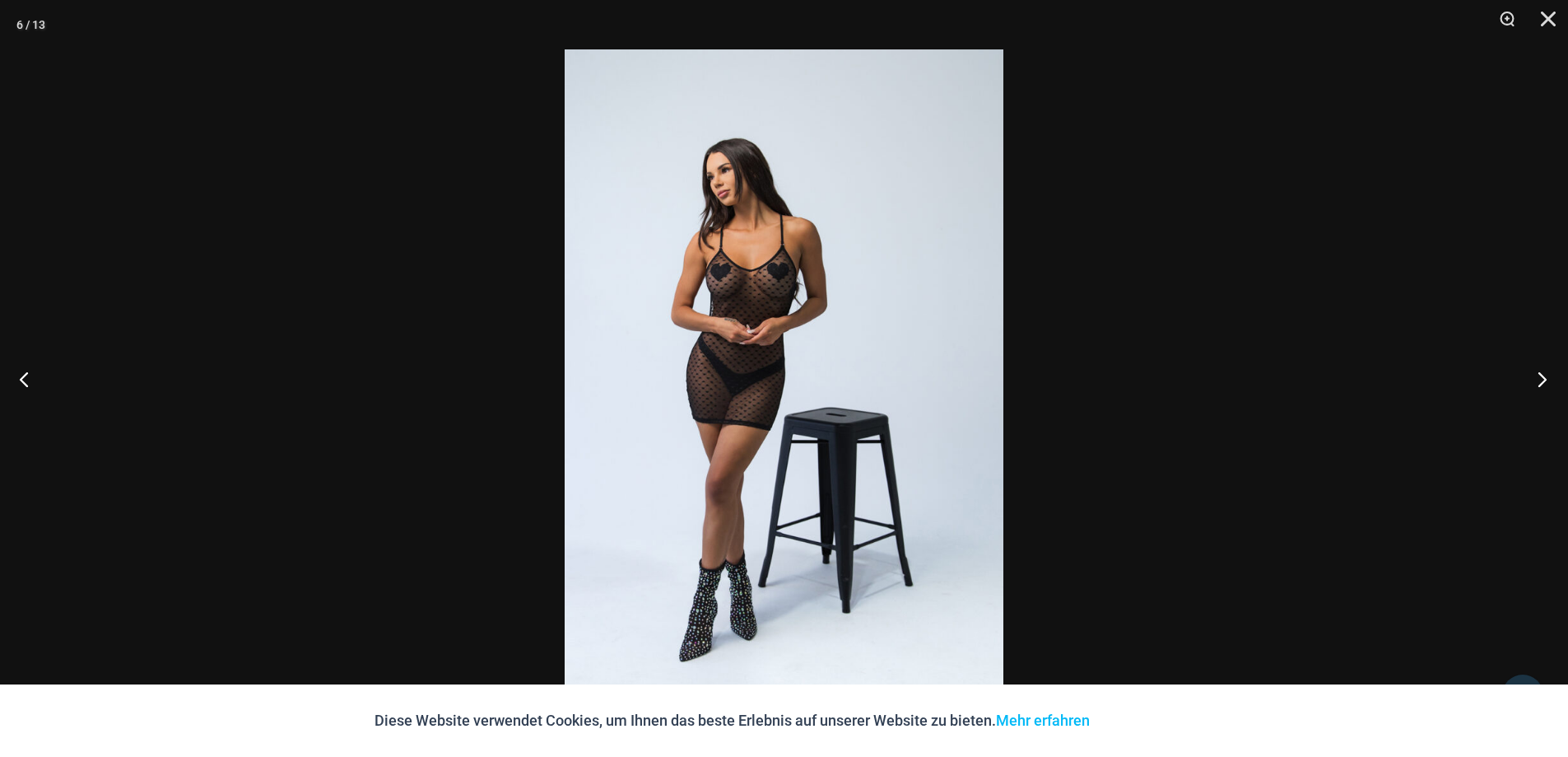
click at [1538, 368] on button "Nächste" at bounding box center [1537, 379] width 61 height 82
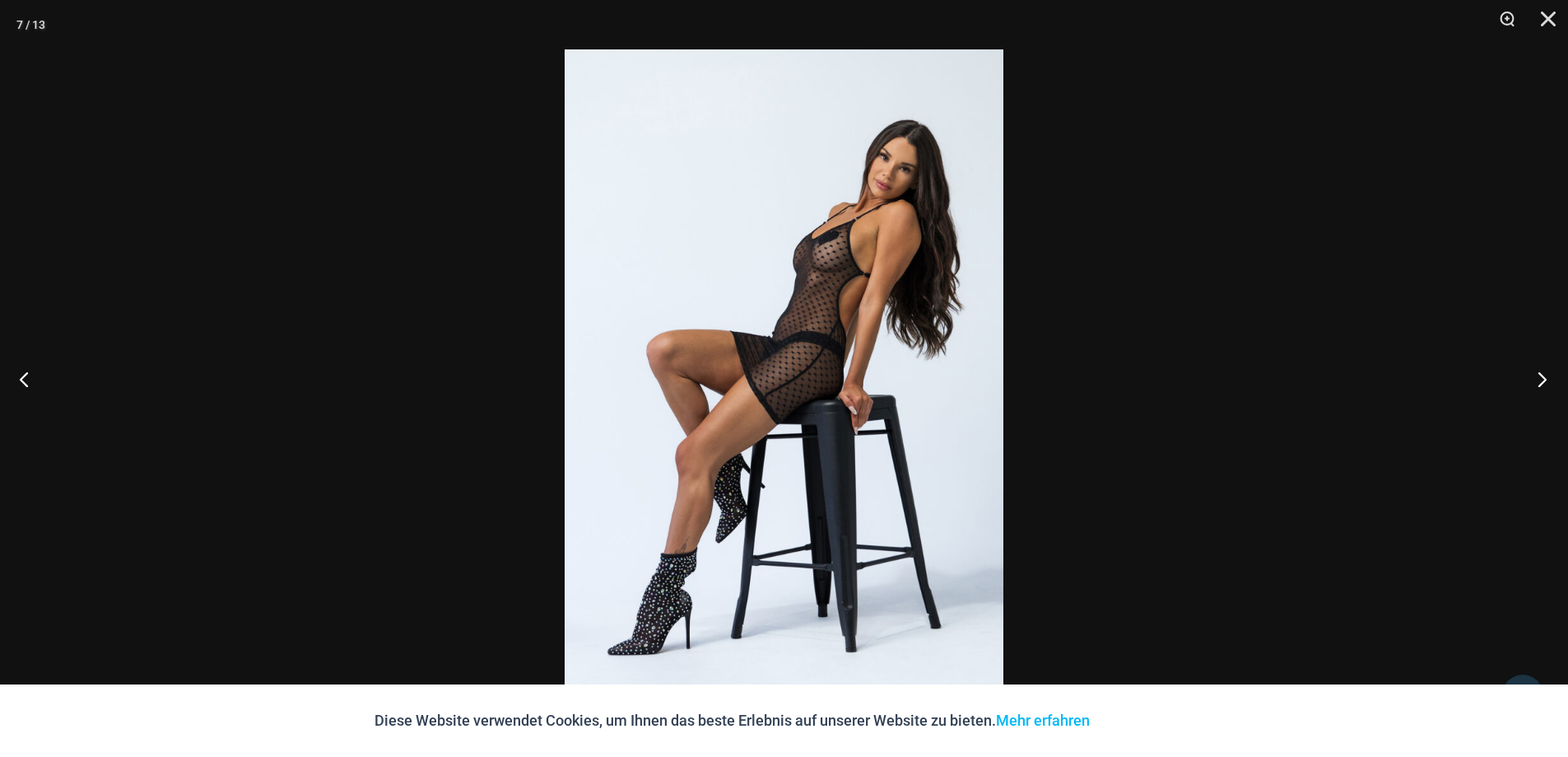
click at [1538, 368] on button "Nächste" at bounding box center [1537, 379] width 61 height 82
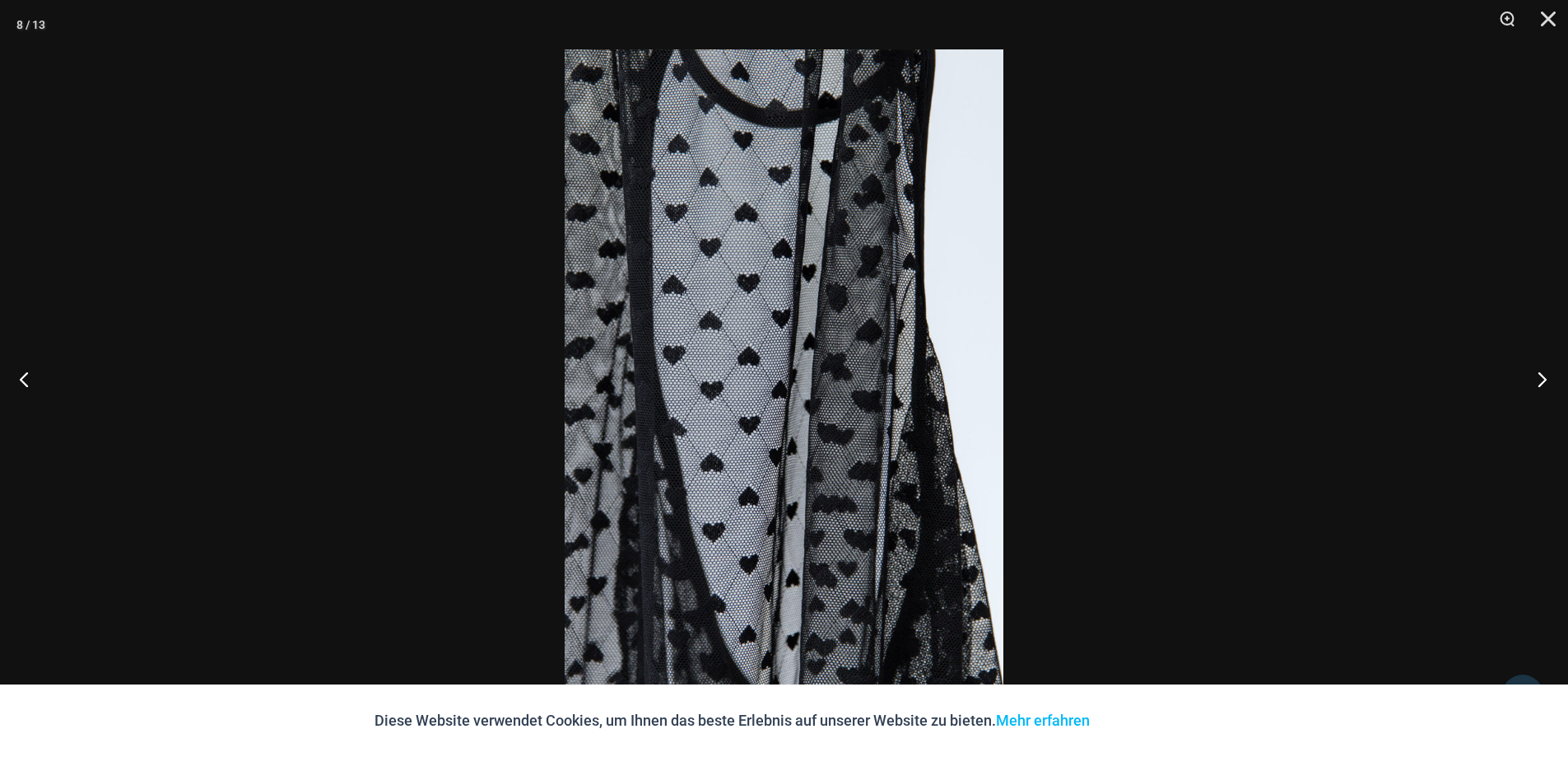
click at [1538, 368] on button "Nächste" at bounding box center [1537, 379] width 61 height 82
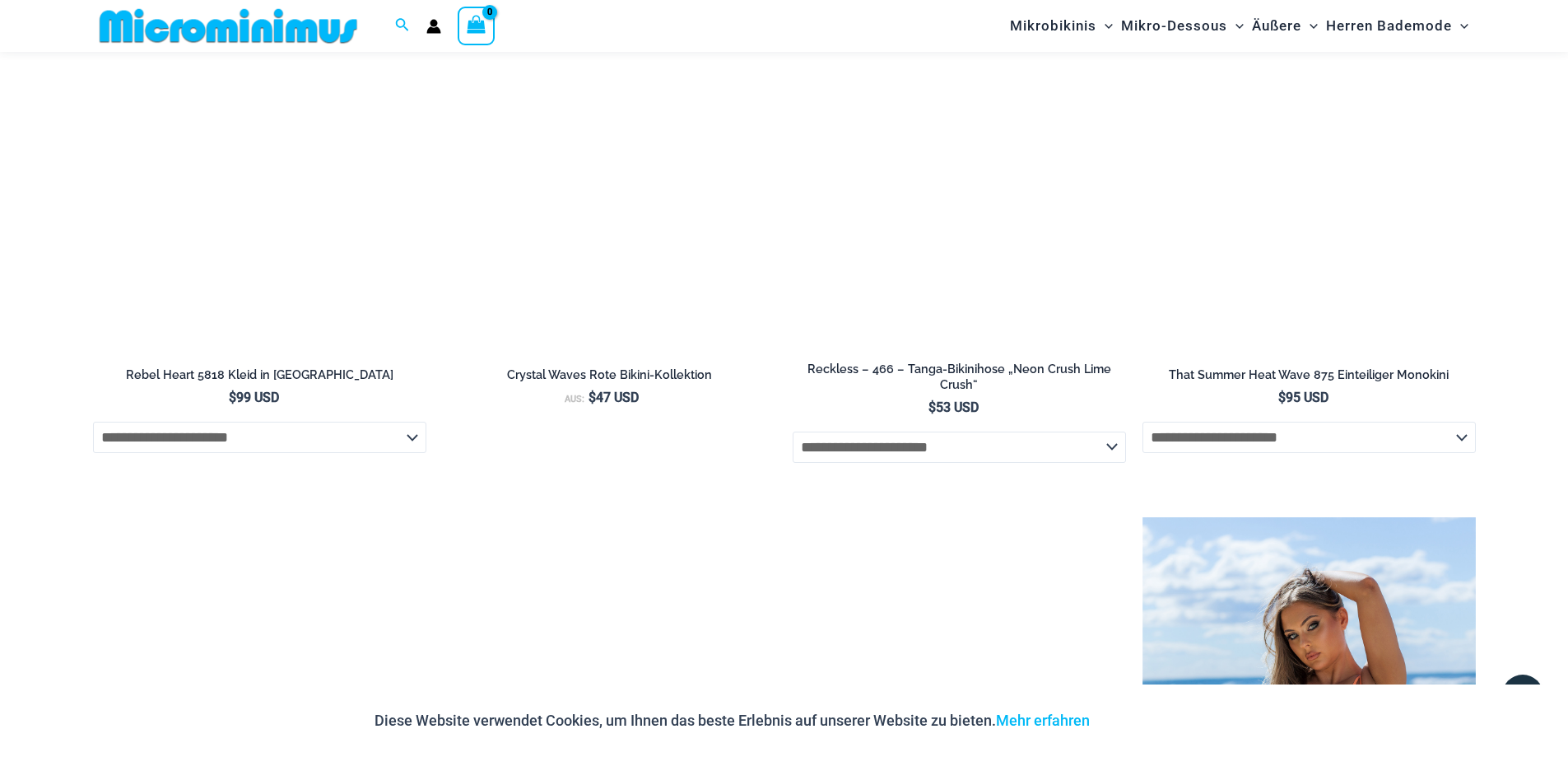
scroll to position [3363, 0]
